Goal: Task Accomplishment & Management: Manage account settings

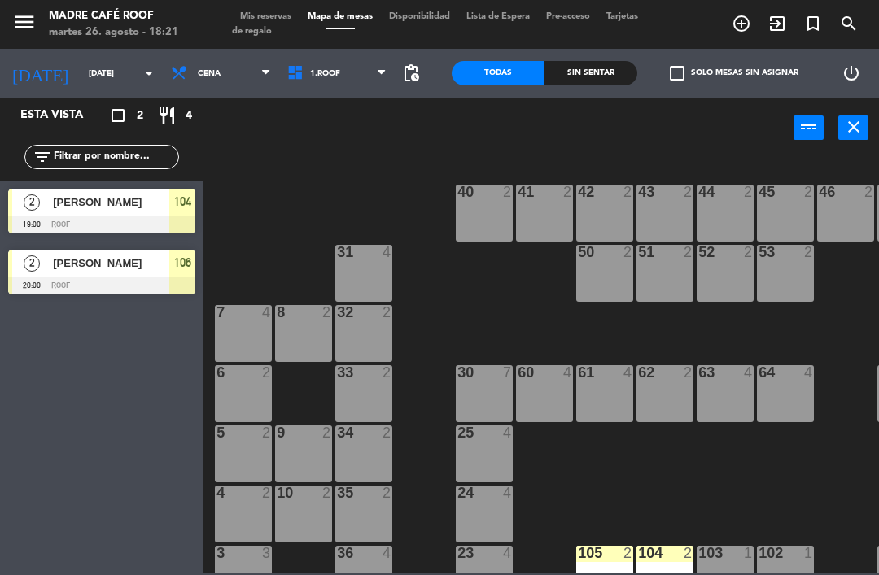
click at [85, 80] on input "[DATE]" at bounding box center [136, 73] width 111 height 25
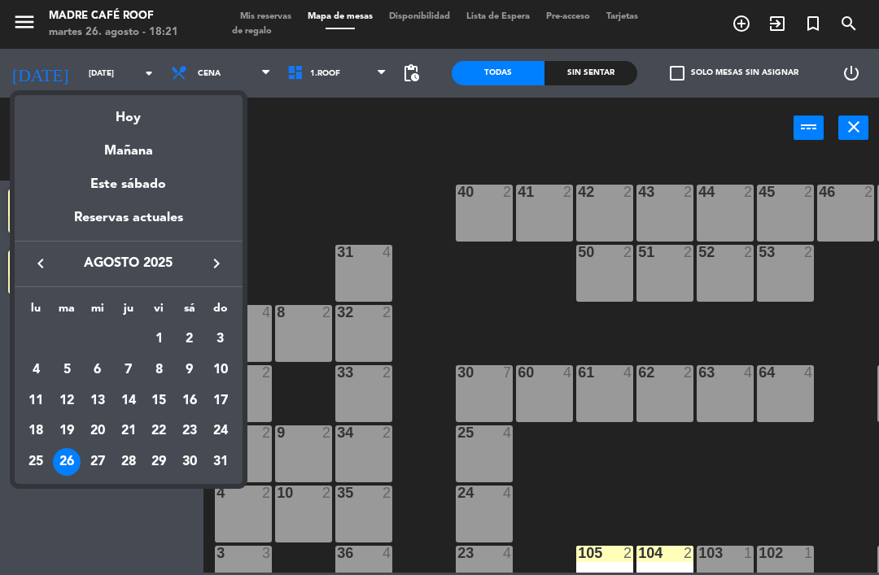
click at [136, 458] on div "28" at bounding box center [129, 462] width 28 height 28
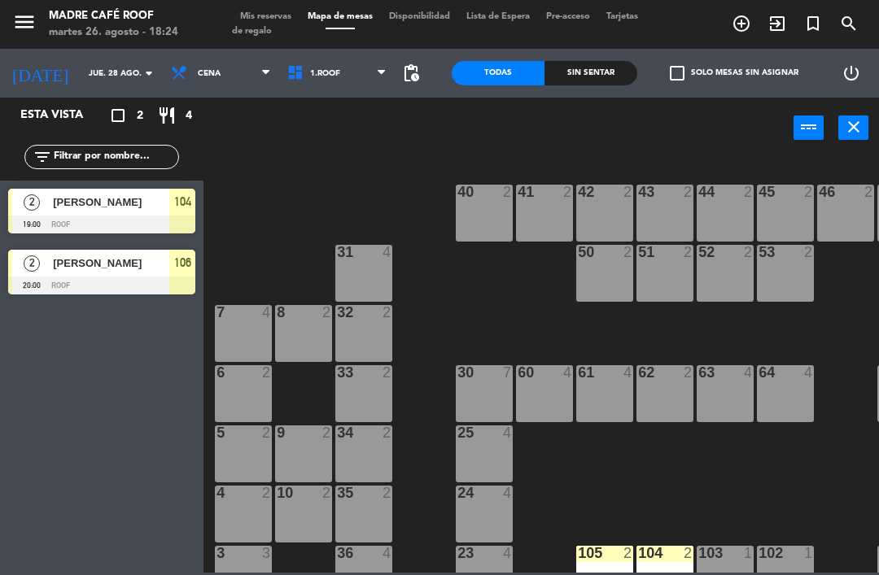
click at [84, 74] on input "jue. 28 ago." at bounding box center [136, 73] width 111 height 25
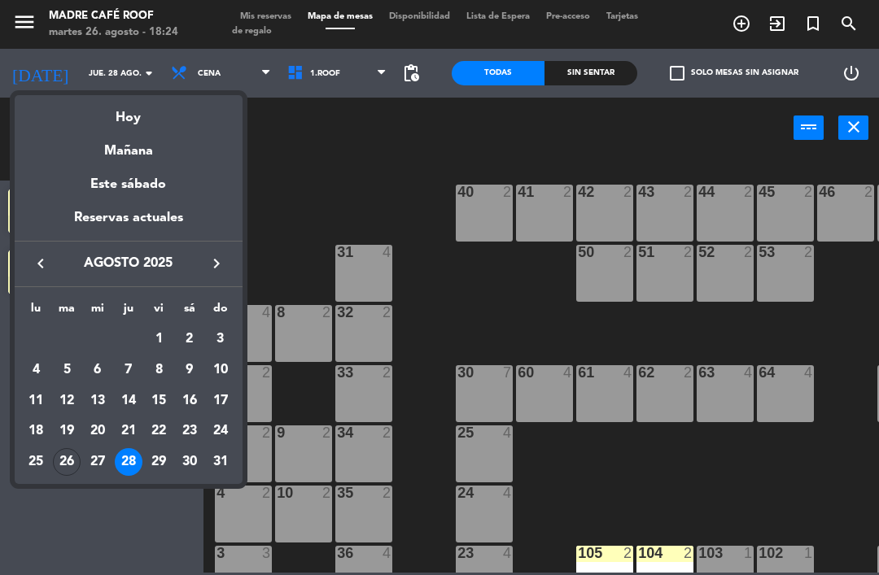
click at [159, 460] on div "29" at bounding box center [159, 462] width 28 height 28
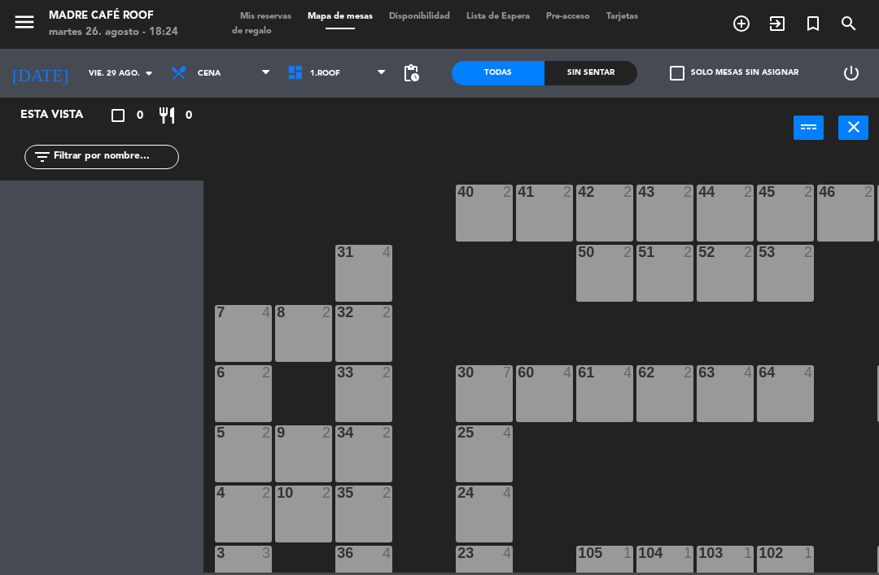
click at [81, 61] on input "vie. 29 ago." at bounding box center [136, 73] width 111 height 25
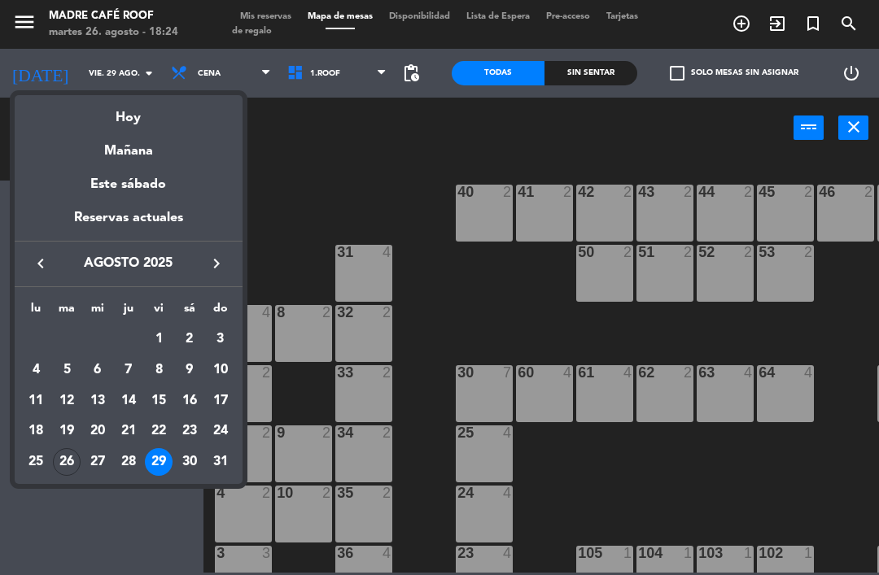
click at [188, 456] on div "30" at bounding box center [190, 462] width 28 height 28
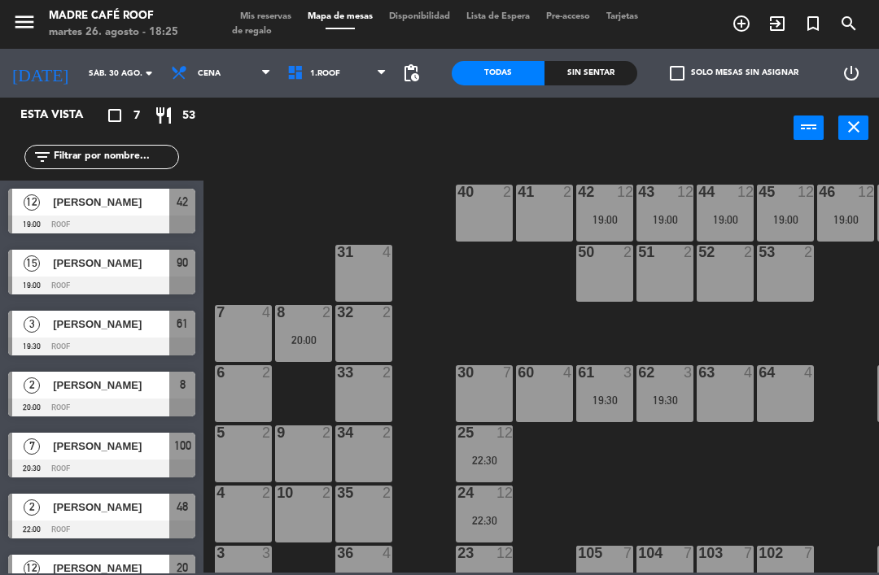
click at [72, 288] on div at bounding box center [101, 286] width 187 height 18
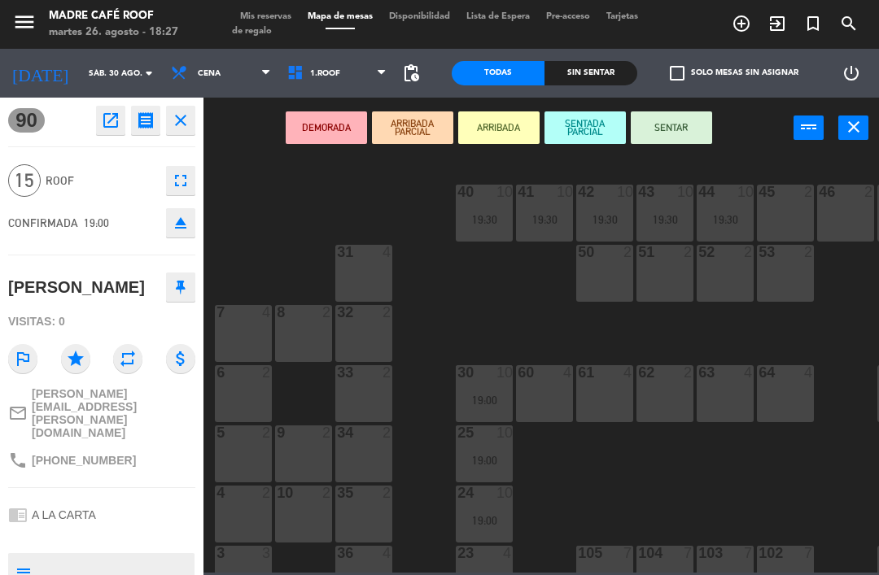
click at [179, 118] on icon "close" at bounding box center [181, 121] width 20 height 20
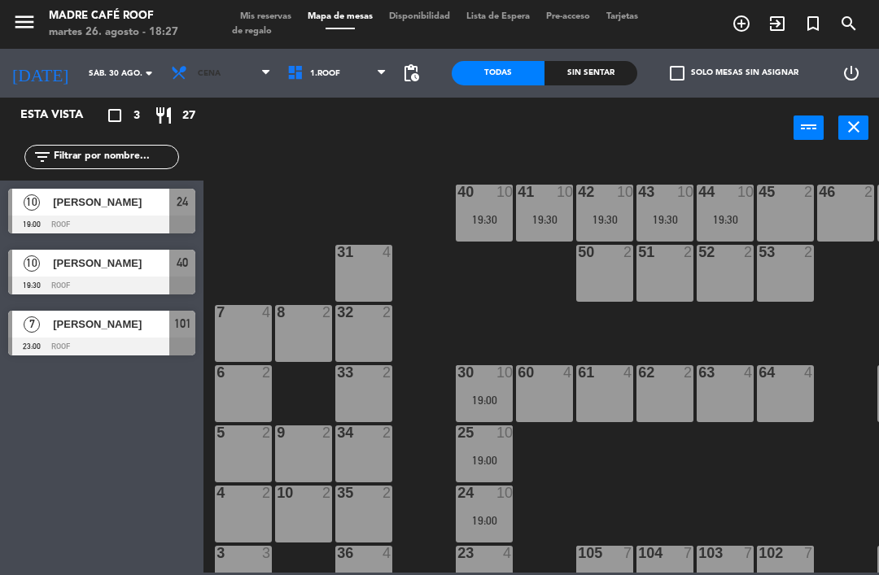
click at [198, 72] on span "Cena" at bounding box center [221, 73] width 116 height 36
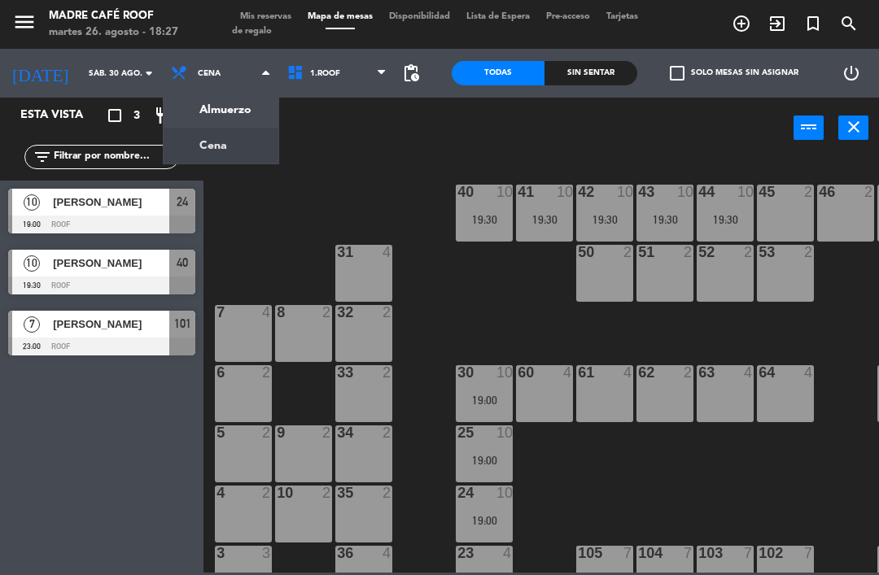
click at [213, 149] on ng-component "menu Madre Café Roof [DATE] 26. agosto - 18:27 Mis reservas Mapa de mesas Dispo…" at bounding box center [439, 286] width 879 height 573
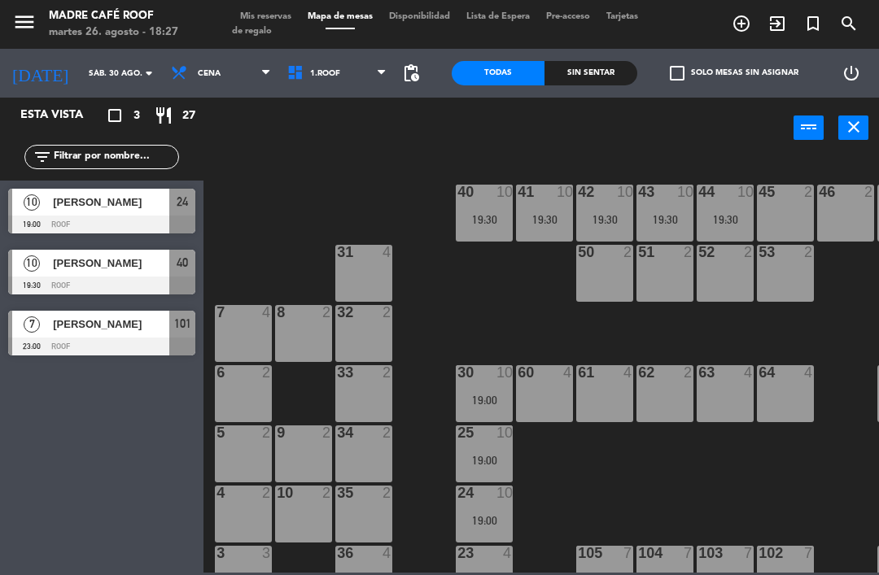
click at [196, 84] on span "Cena" at bounding box center [221, 73] width 116 height 36
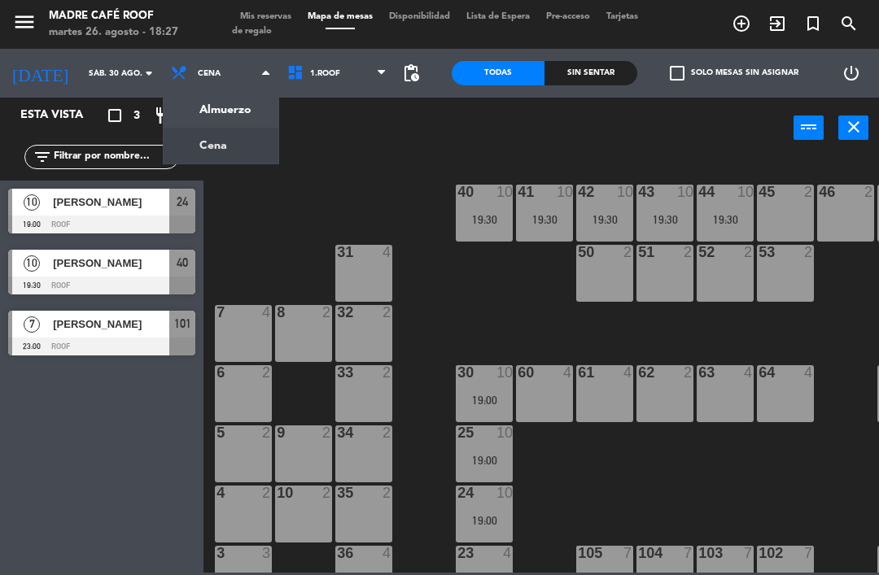
click at [223, 112] on ng-component "menu Madre Café Roof [DATE] 26. agosto - 18:27 Mis reservas Mapa de mesas Dispo…" at bounding box center [439, 286] width 879 height 573
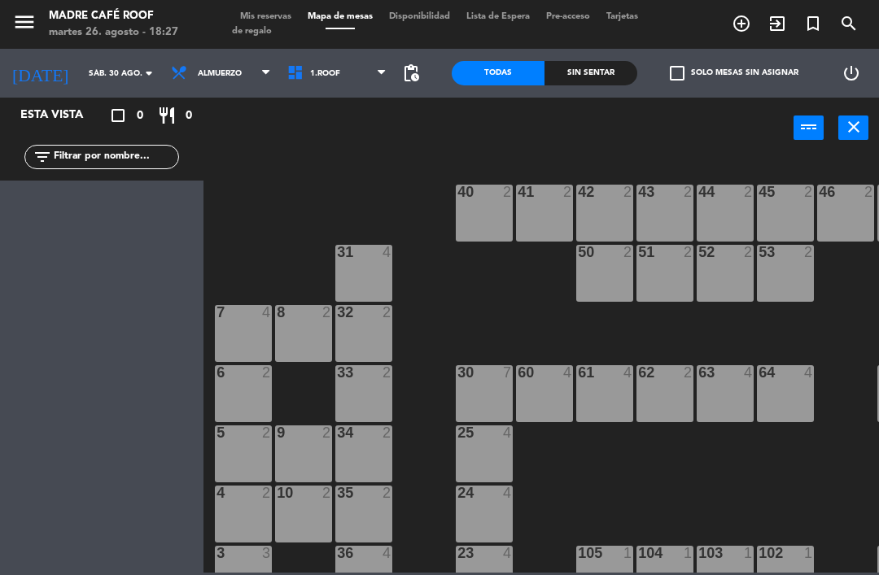
click at [198, 74] on span "Almuerzo" at bounding box center [220, 73] width 44 height 9
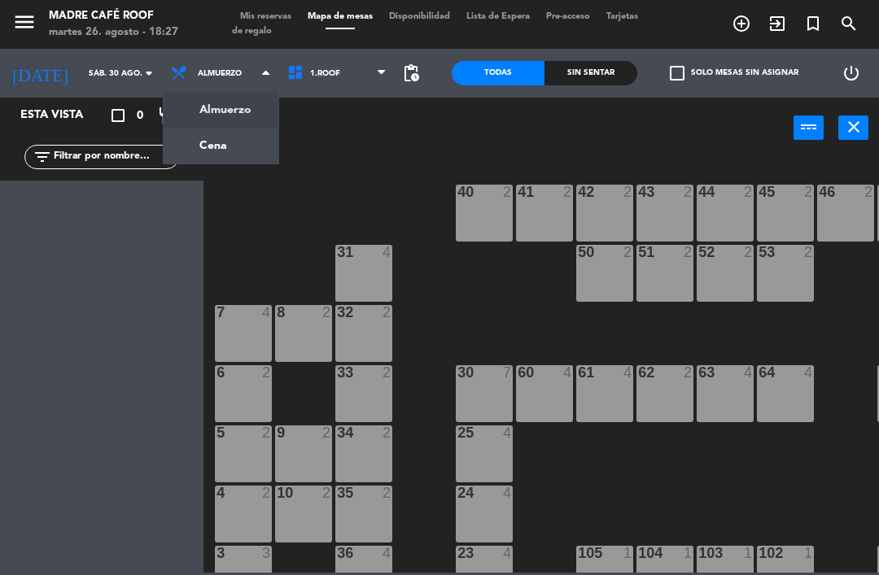
click at [182, 147] on ng-component "menu Madre Café Roof [DATE] 26. agosto - 18:27 Mis reservas Mapa de mesas Dispo…" at bounding box center [439, 286] width 879 height 573
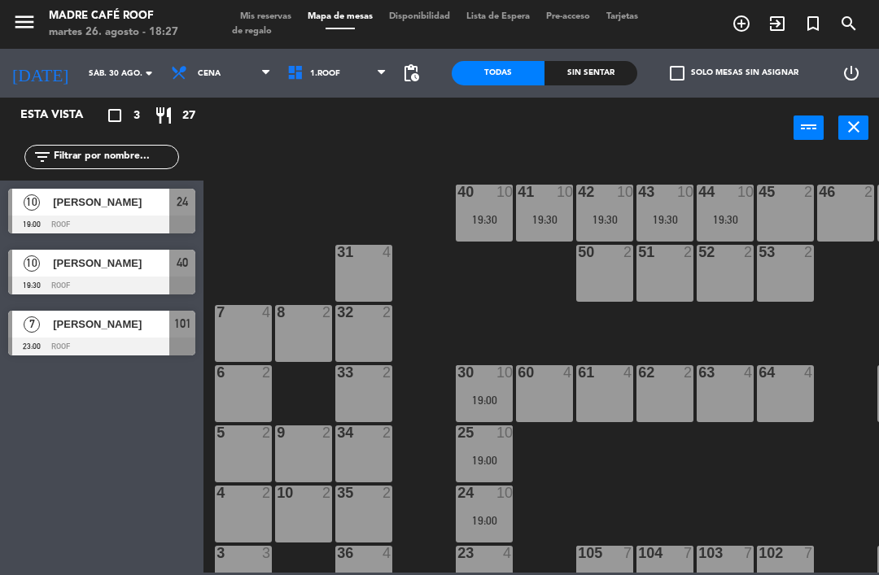
click at [81, 68] on input "sáb. 30 ago." at bounding box center [136, 73] width 111 height 25
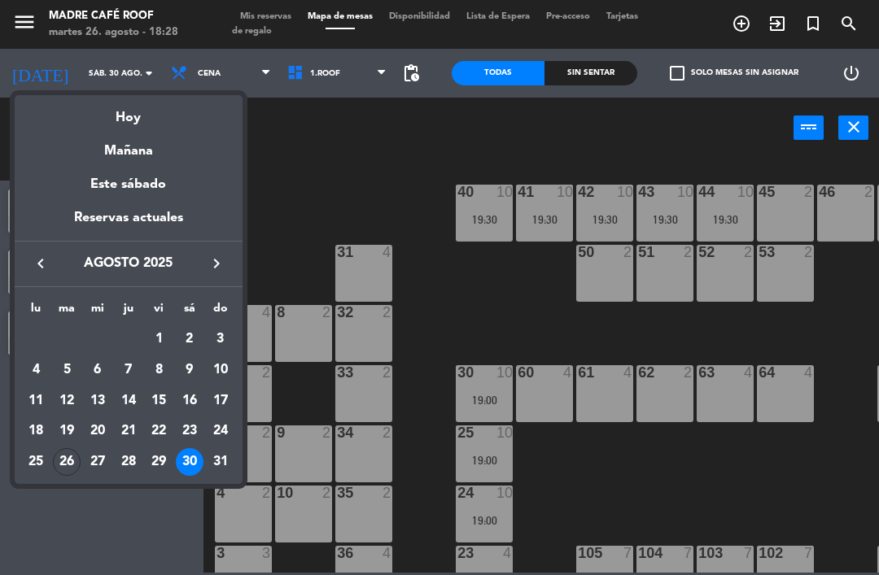
click at [153, 466] on div "29" at bounding box center [159, 462] width 28 height 28
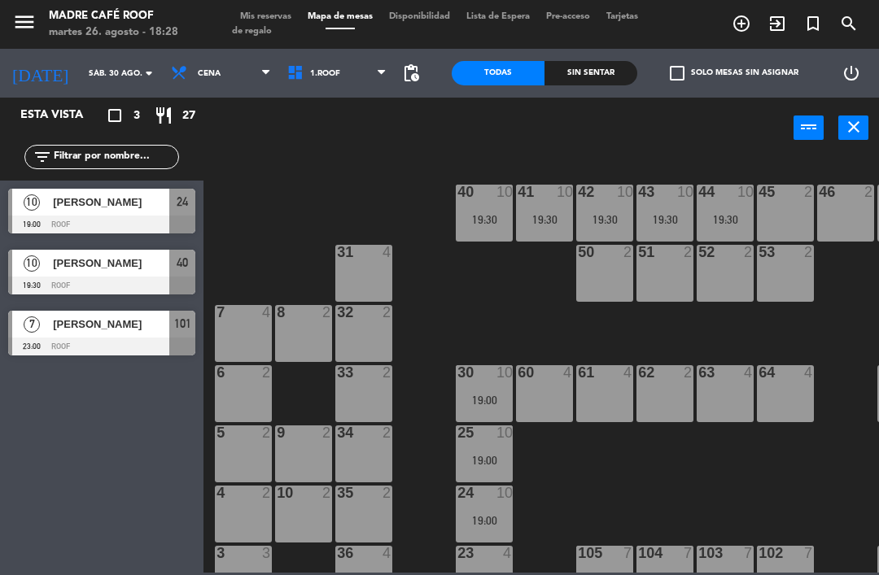
type input "vie. 29 ago."
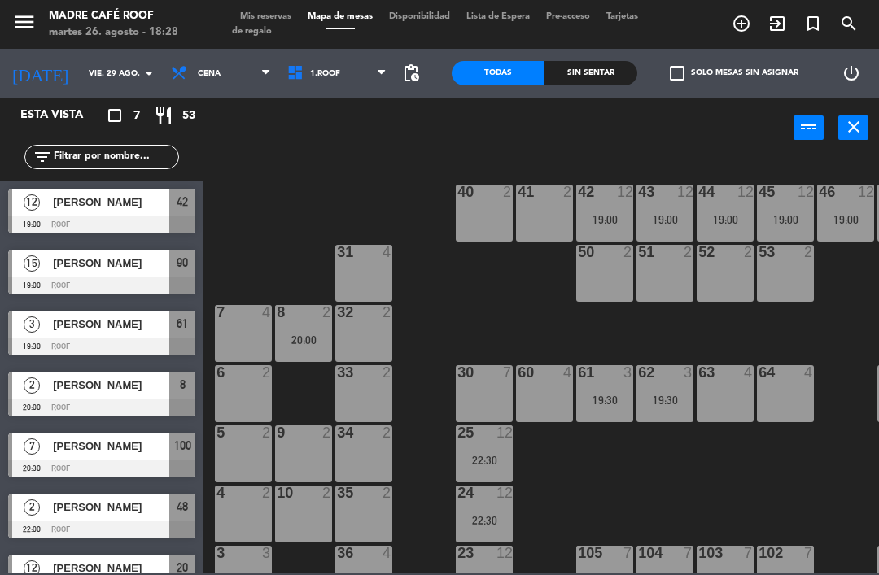
click at [124, 266] on span "[PERSON_NAME]" at bounding box center [111, 263] width 116 height 17
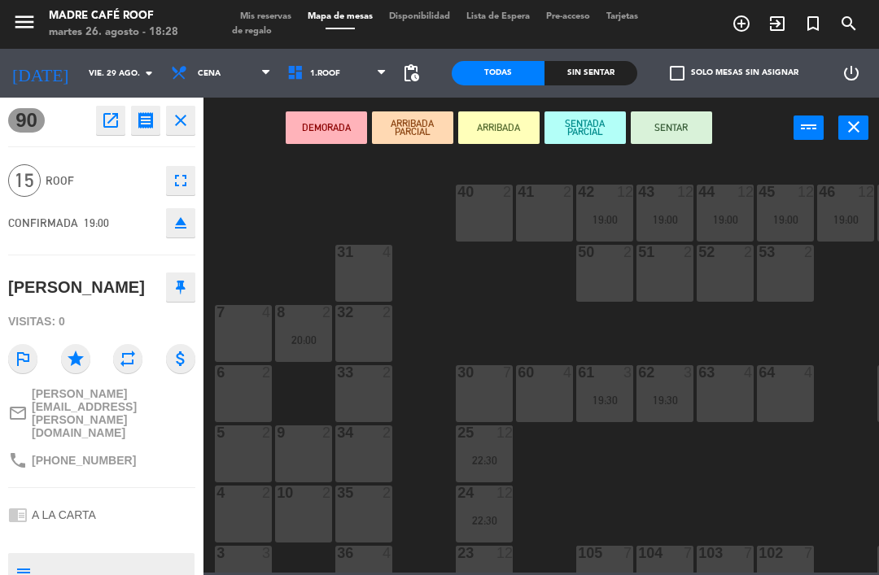
click at [181, 124] on icon "close" at bounding box center [181, 121] width 20 height 20
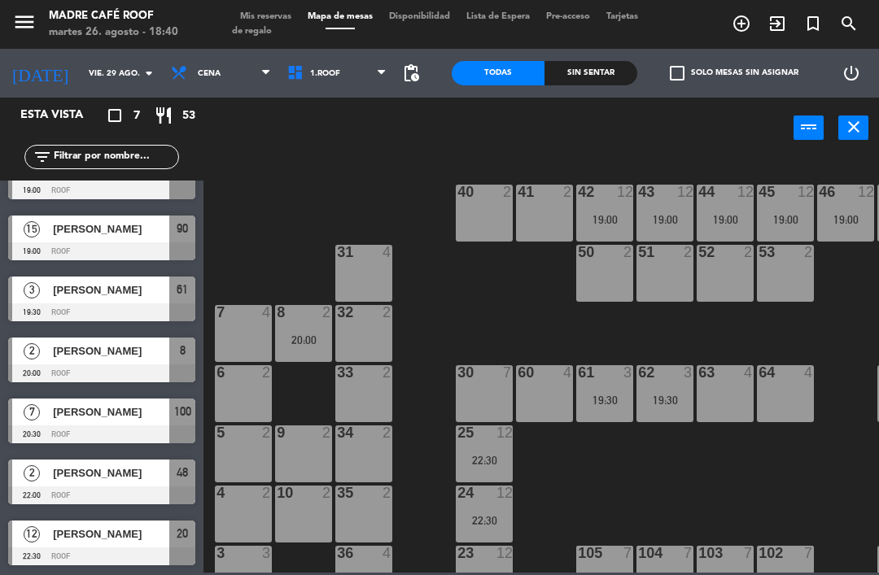
scroll to position [34, 0]
click at [67, 543] on div "[PERSON_NAME]" at bounding box center [110, 534] width 118 height 27
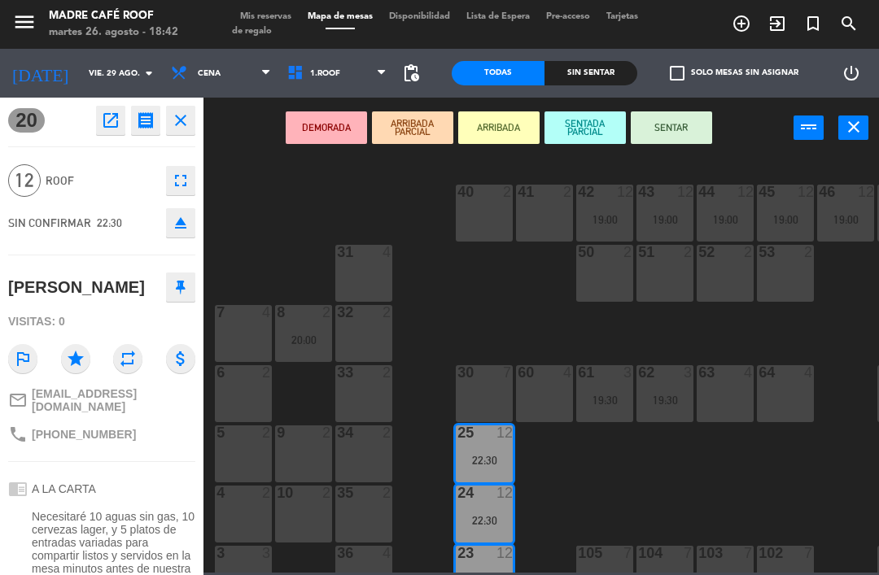
scroll to position [0, 0]
click at [183, 121] on icon "close" at bounding box center [181, 121] width 20 height 20
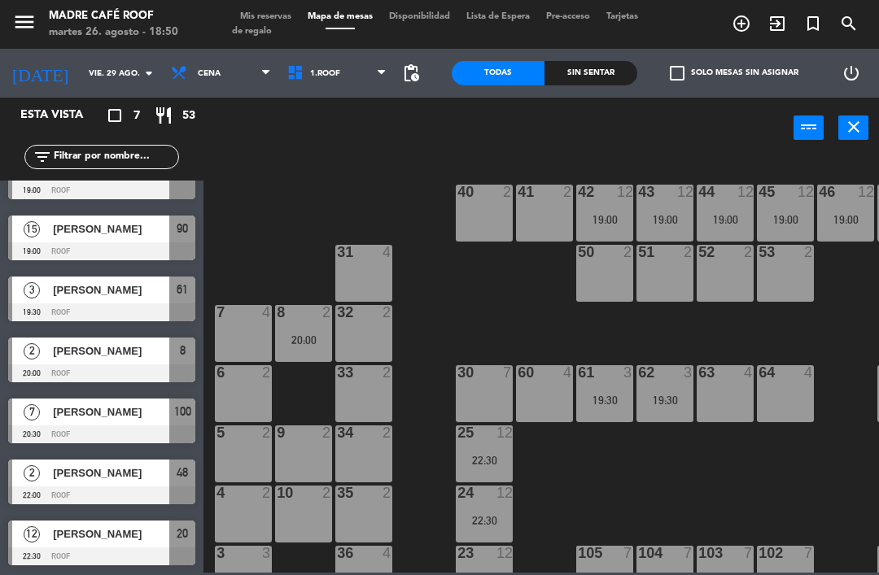
scroll to position [34, 0]
click at [89, 544] on div "[PERSON_NAME]" at bounding box center [110, 534] width 118 height 27
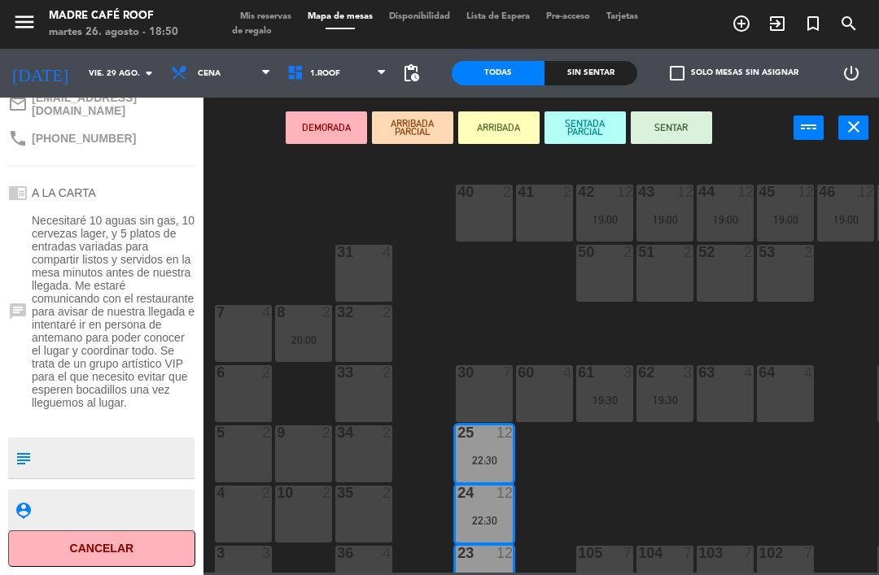
scroll to position [313, 0]
click at [848, 126] on icon "close" at bounding box center [854, 127] width 20 height 20
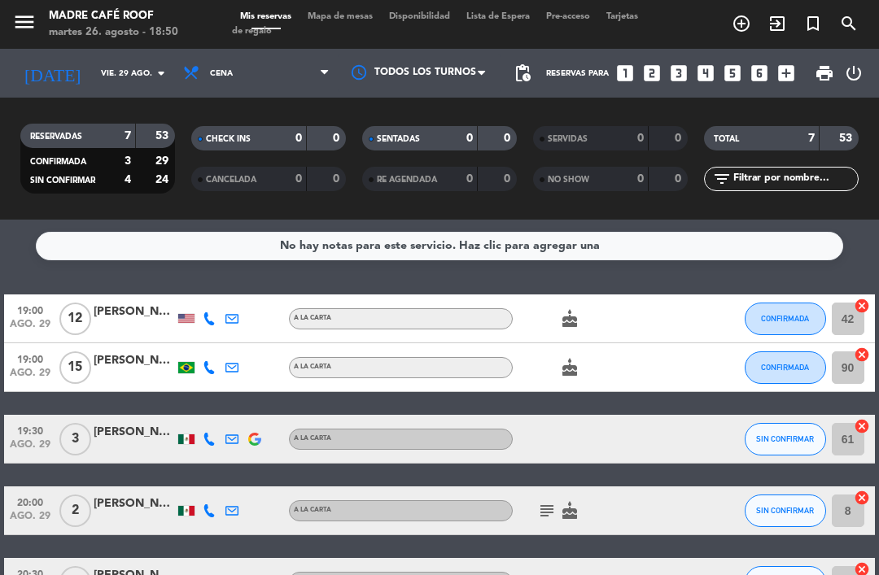
click at [349, 19] on span "Mapa de mesas" at bounding box center [339, 16] width 81 height 9
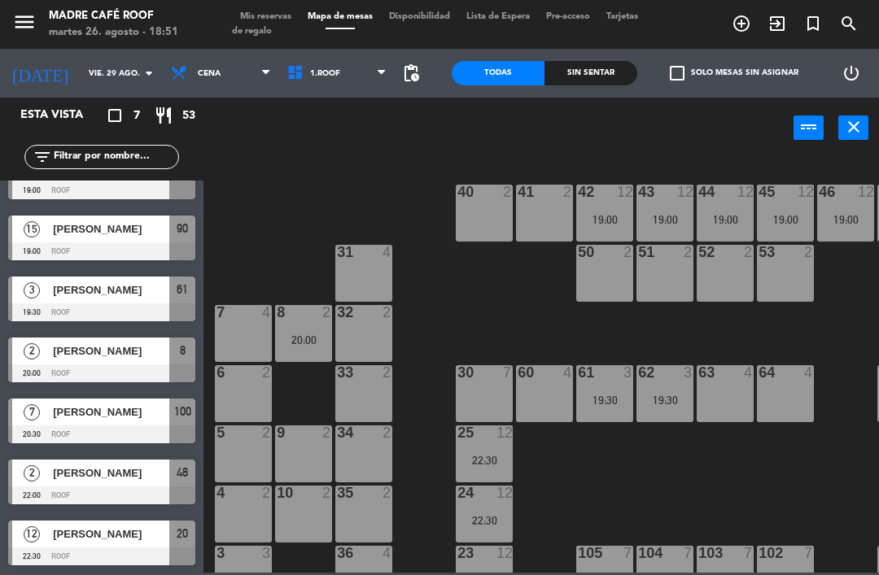
scroll to position [34, 0]
click at [93, 540] on span "[PERSON_NAME]" at bounding box center [111, 534] width 116 height 17
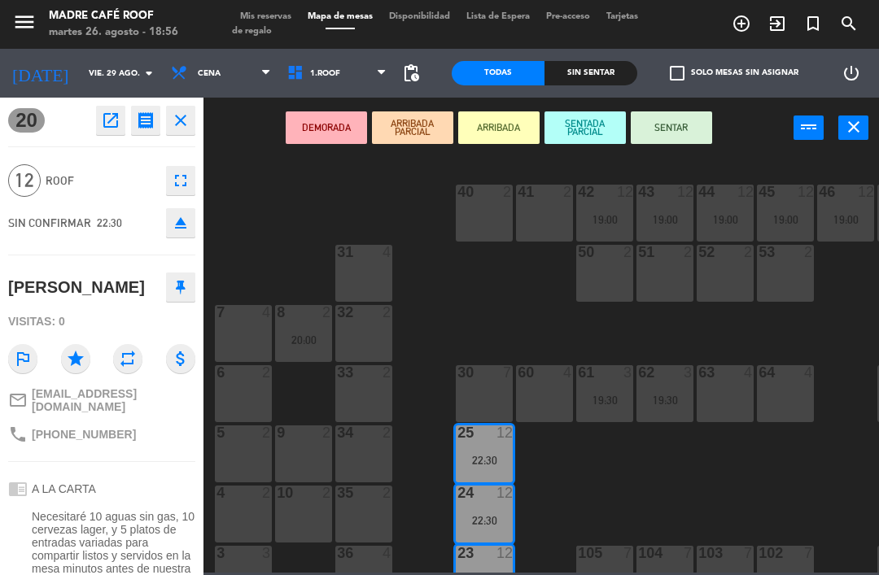
scroll to position [0, 0]
click at [181, 122] on icon "close" at bounding box center [181, 121] width 20 height 20
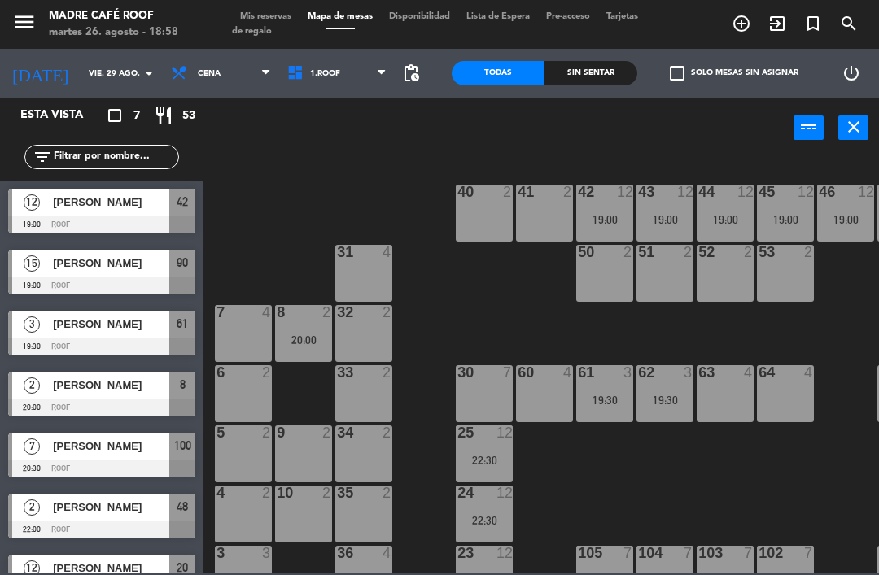
click at [198, 69] on span "Cena" at bounding box center [209, 73] width 23 height 9
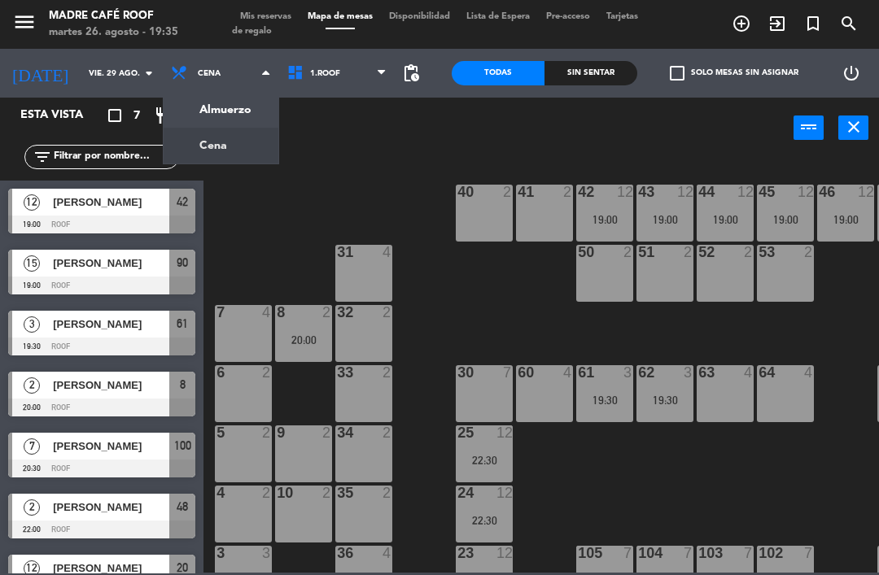
click at [215, 111] on ng-component "menu Madre Café Roof [DATE] 26. agosto - 19:35 Mis reservas Mapa de mesas Dispo…" at bounding box center [439, 286] width 879 height 573
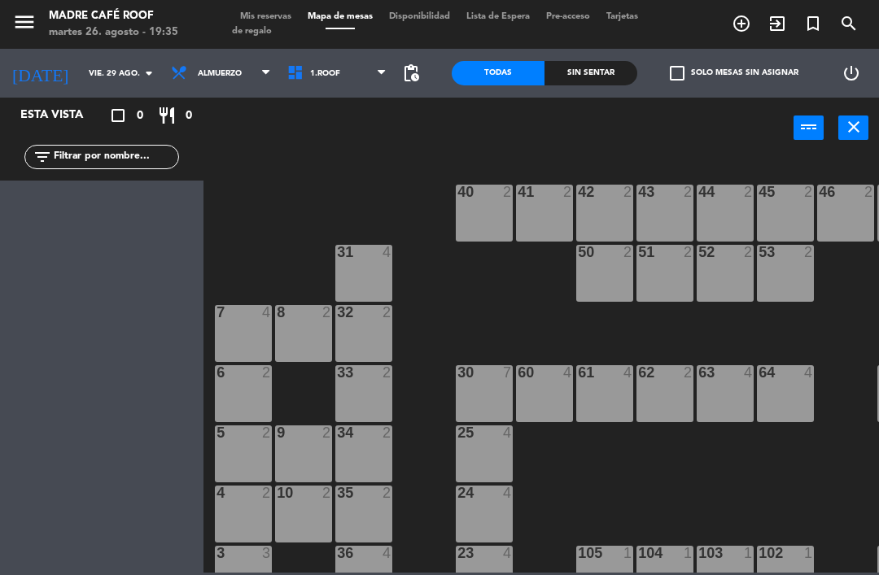
click at [198, 77] on span "Almuerzo" at bounding box center [220, 73] width 44 height 9
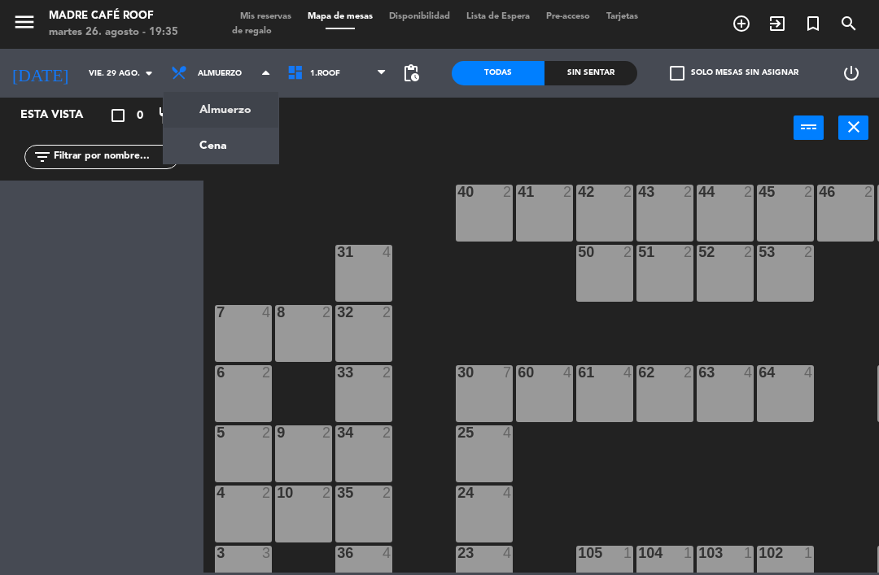
click at [189, 146] on ng-component "menu Madre Café Roof [DATE] 26. agosto - 19:35 Mis reservas Mapa de mesas Dispo…" at bounding box center [439, 286] width 879 height 573
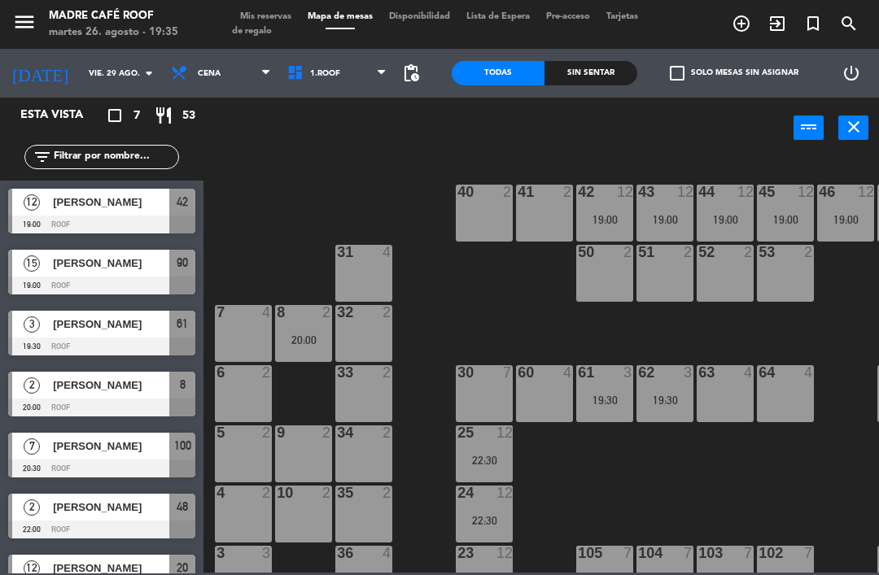
click at [81, 76] on input "vie. 29 ago." at bounding box center [136, 73] width 111 height 25
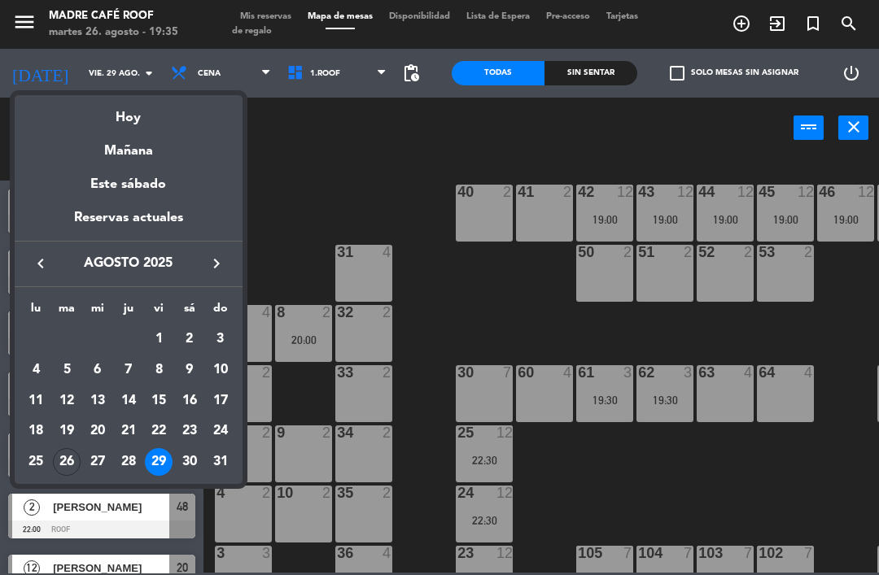
click at [183, 457] on div "30" at bounding box center [190, 462] width 28 height 28
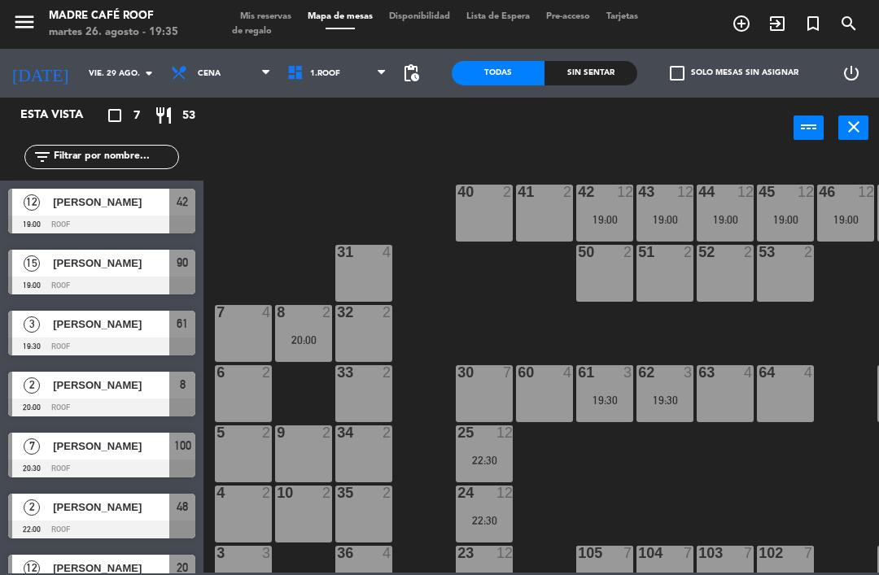
type input "sáb. 30 ago."
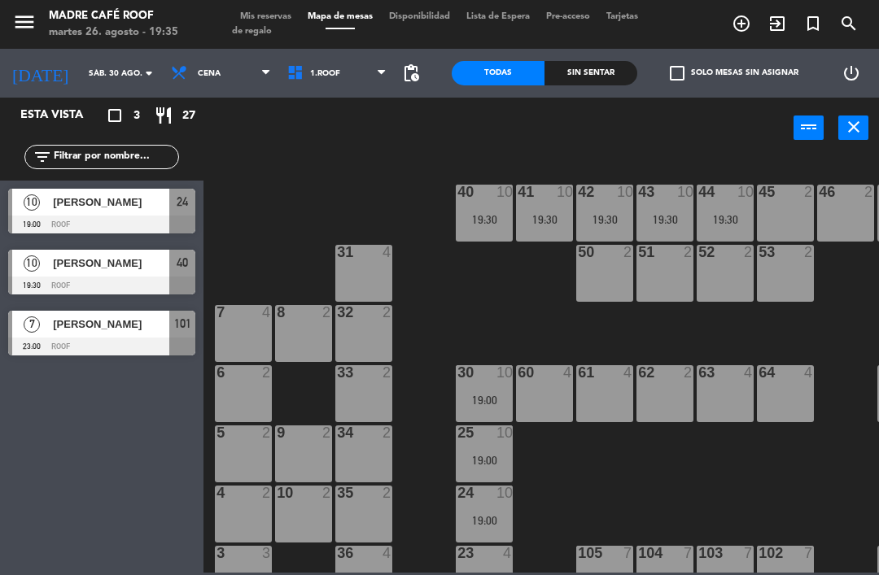
click at [113, 430] on div "Esta vista crop_square 3 restaurant 27 filter_list 10 [PERSON_NAME] 19:00 Roof …" at bounding box center [101, 337] width 203 height 478
